Goal: Answer question/provide support

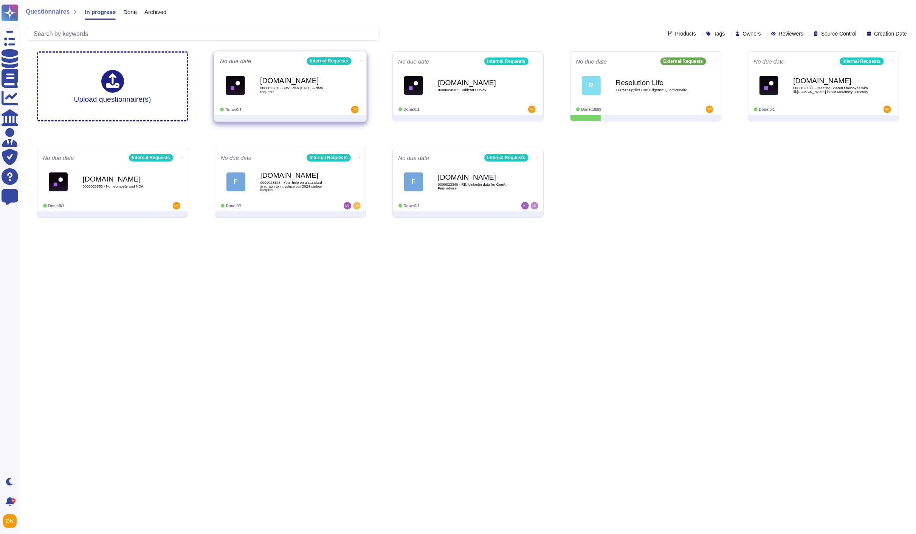
click at [308, 79] on b "[DOMAIN_NAME]" at bounding box center [298, 80] width 76 height 7
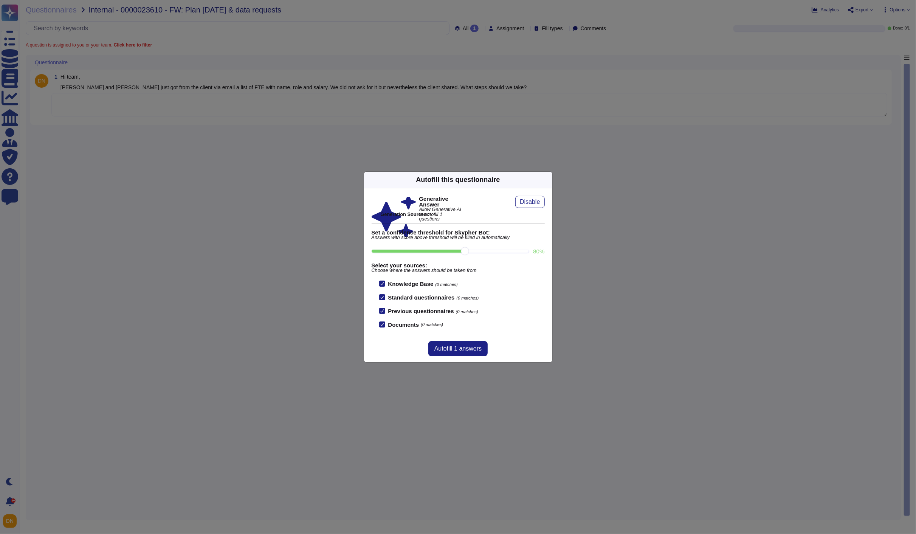
click at [548, 180] on icon at bounding box center [548, 180] width 0 height 0
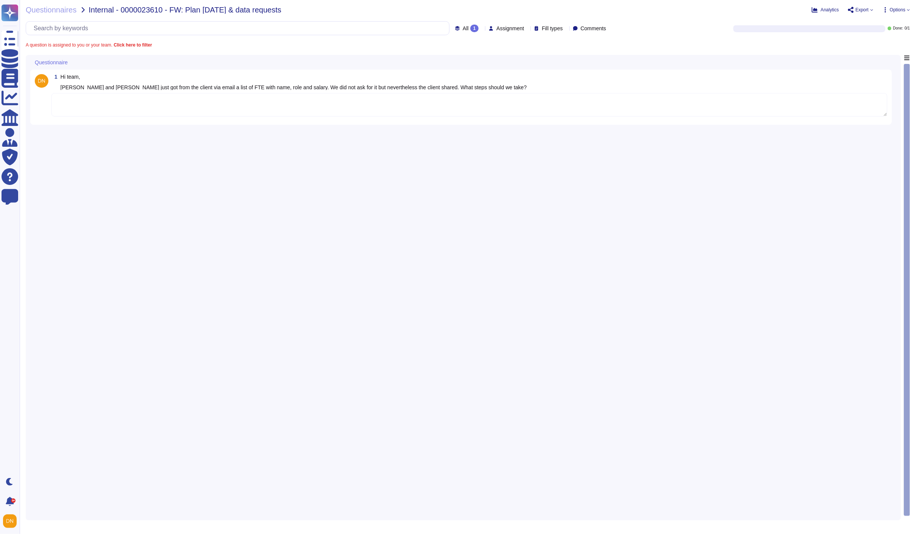
click at [499, 118] on div "1 Hi team, Sjuul and Koen just got from the client via email a list of FTE with…" at bounding box center [461, 97] width 853 height 46
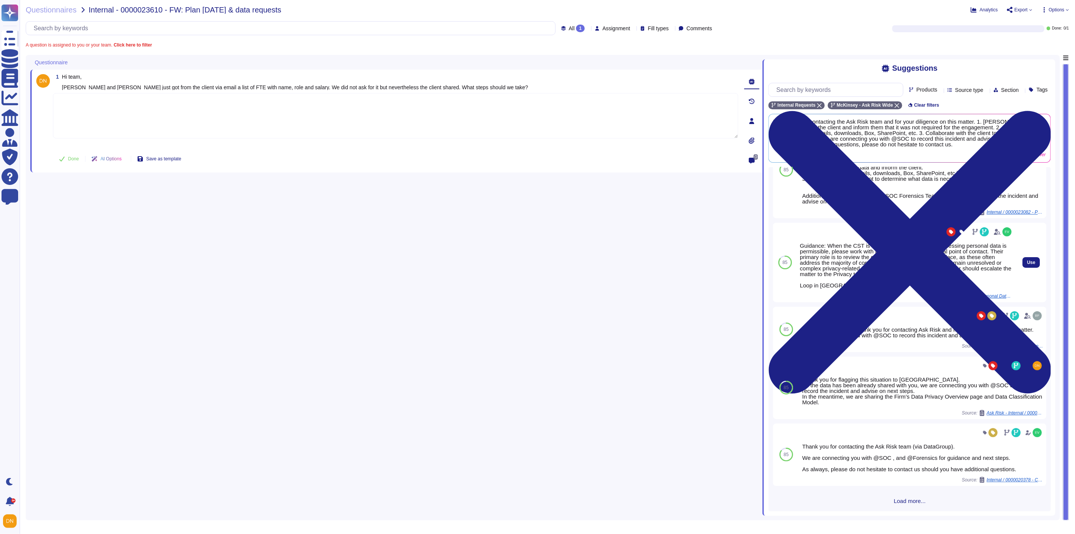
scroll to position [57, 0]
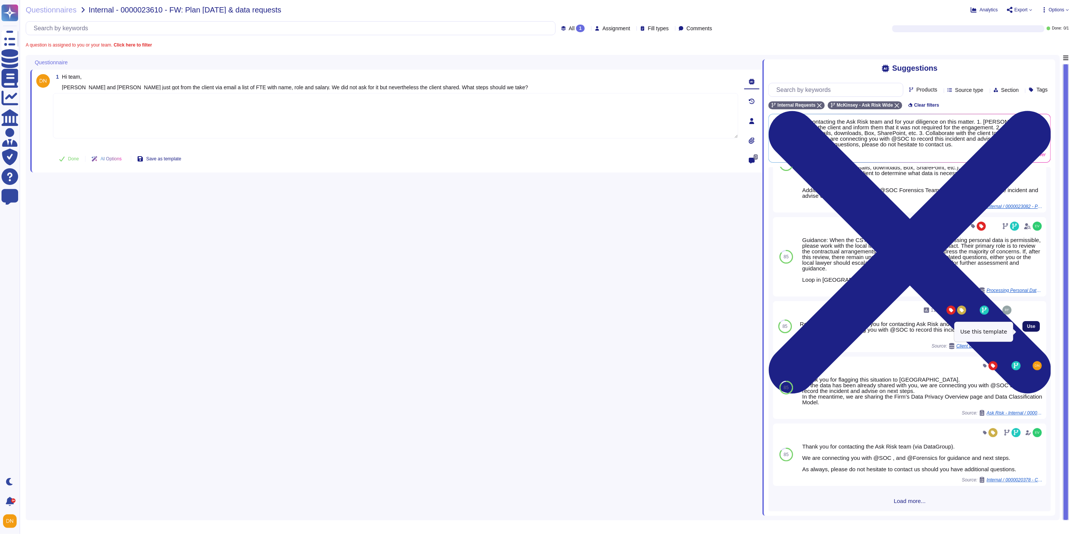
click at [916, 329] on span "Use" at bounding box center [1031, 326] width 8 height 5
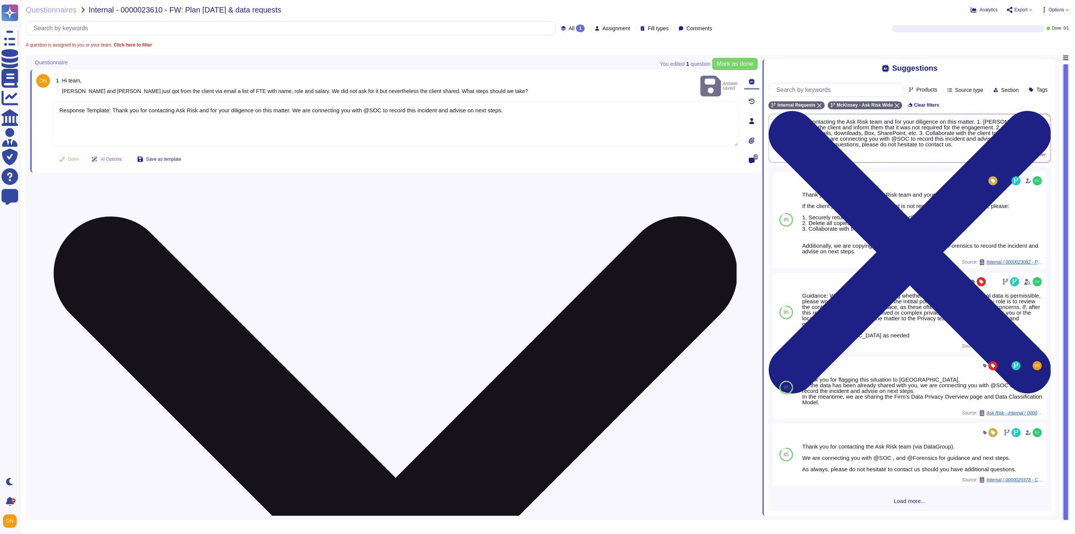
drag, startPoint x: 523, startPoint y: 98, endPoint x: 111, endPoint y: 103, distance: 412.2
click at [111, 103] on textarea "Response Template: Thank you for contacting Ask Risk and for your diligence on …" at bounding box center [396, 123] width 686 height 45
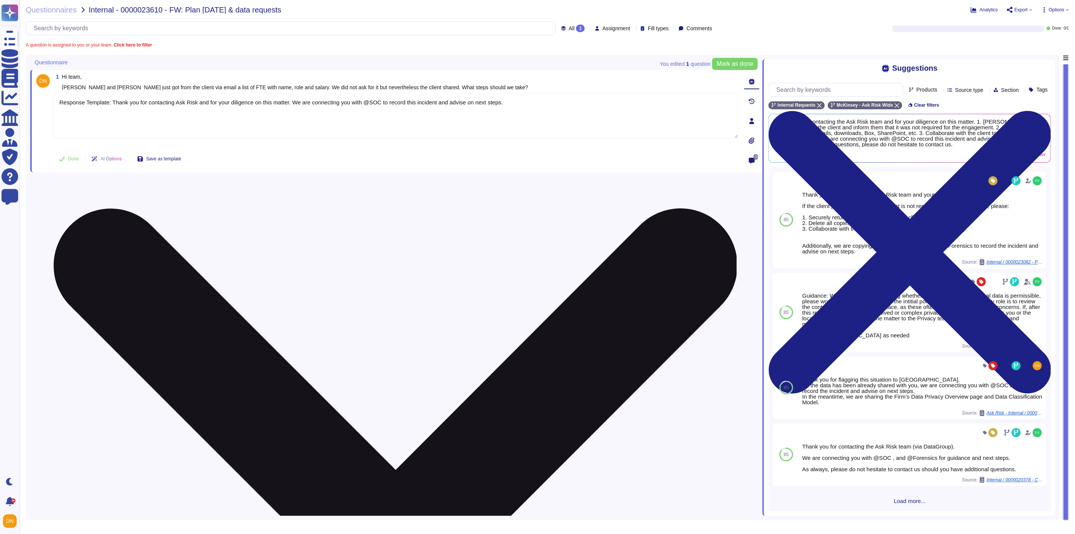
click at [110, 101] on textarea "Response Template: Thank you for contacting Ask Risk and for your diligence on …" at bounding box center [396, 115] width 686 height 45
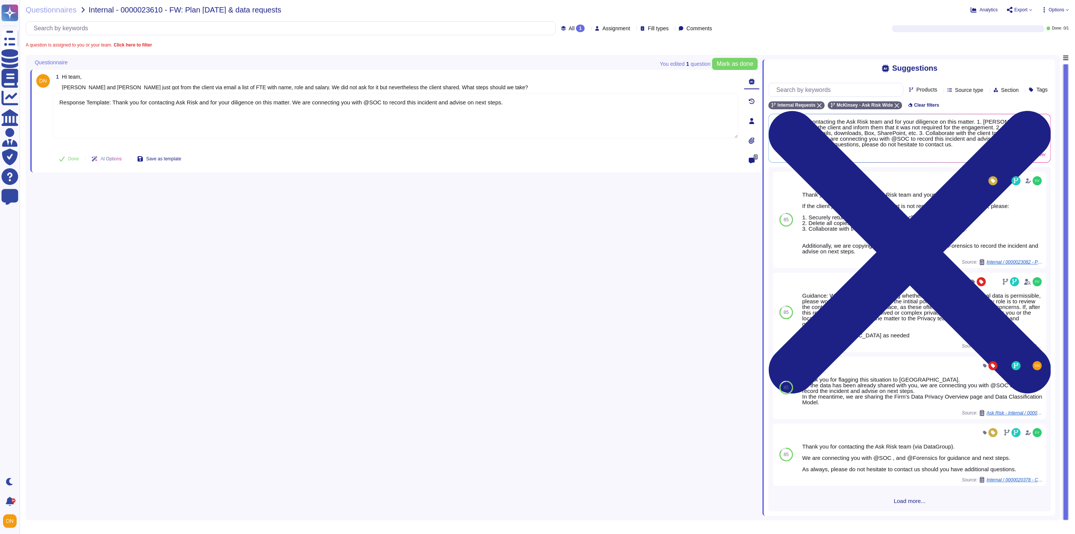
drag, startPoint x: 109, startPoint y: 101, endPoint x: 28, endPoint y: 89, distance: 81.4
click at [28, 89] on div "You edited 1 question Mark as done Questionnaire 1 Hi team, Sjuul and Koen just…" at bounding box center [543, 287] width 1035 height 465
type textarea "Thank you for contacting Ask Risk and for your diligence on this matter. We are…"
click at [65, 157] on button "Done" at bounding box center [69, 158] width 32 height 15
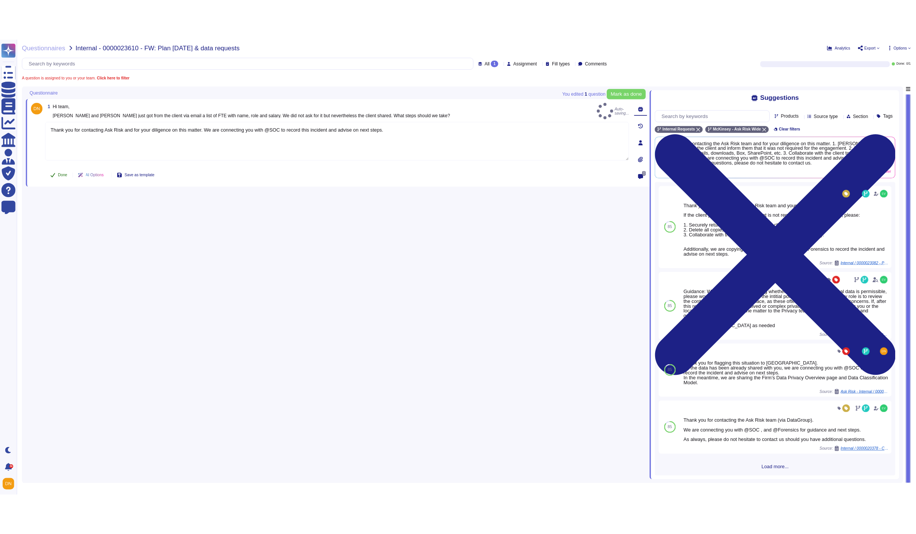
scroll to position [45, 0]
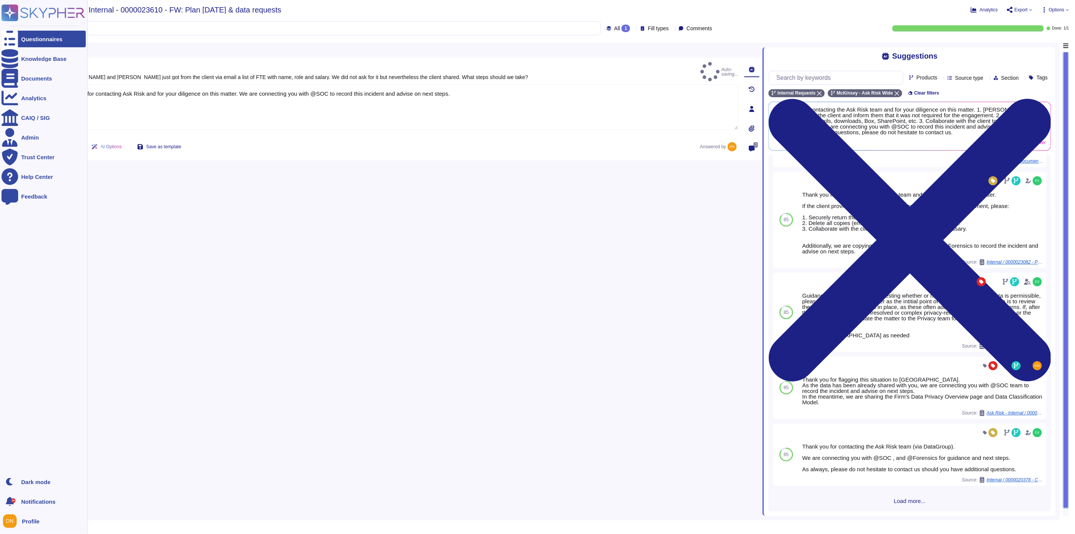
click at [16, 40] on div at bounding box center [10, 39] width 17 height 17
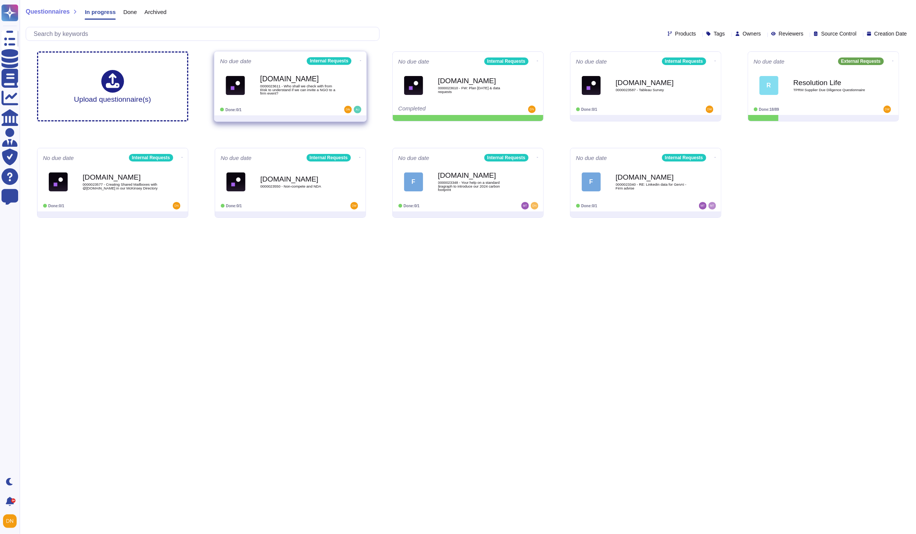
click at [301, 79] on b "[DOMAIN_NAME]" at bounding box center [298, 78] width 76 height 7
